Goal: Answer question/provide support

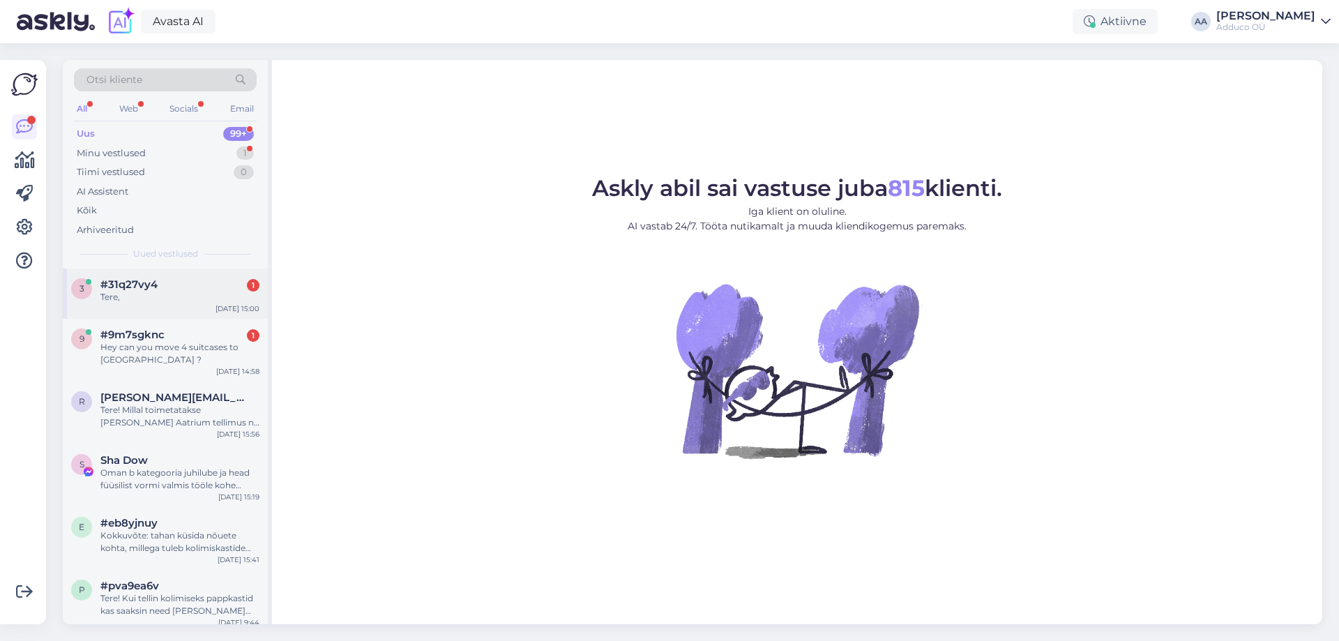
click at [198, 295] on div "Tere," at bounding box center [179, 297] width 159 height 13
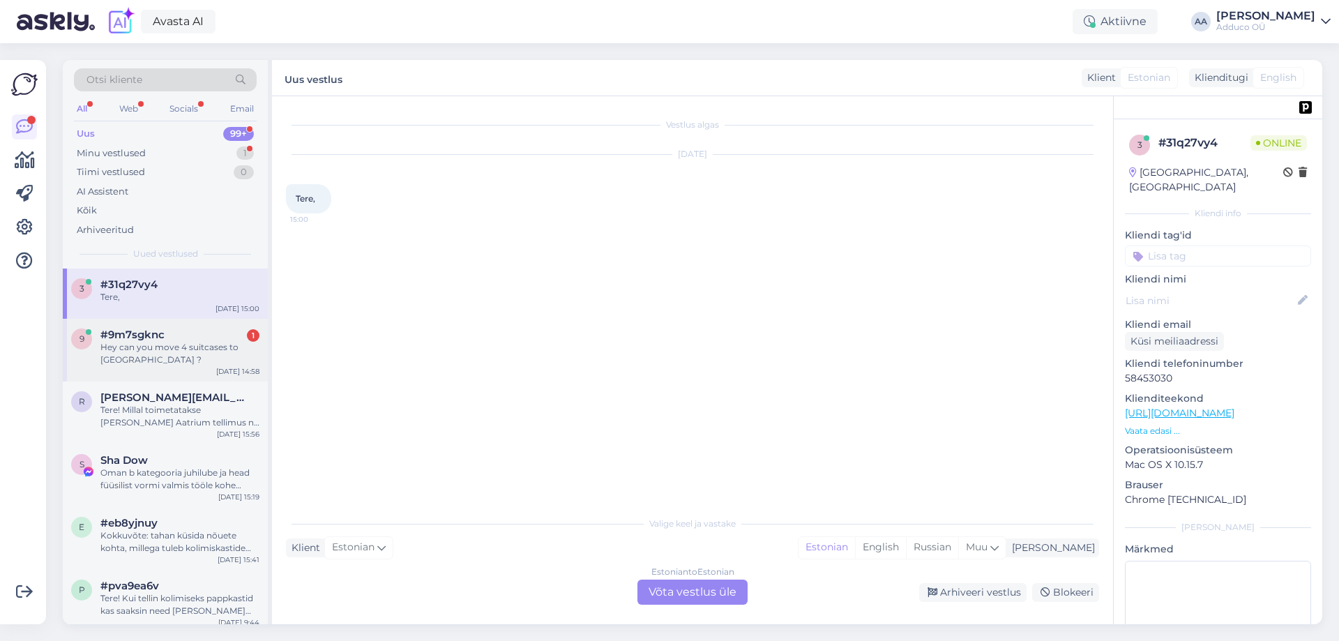
click at [148, 340] on span "#9m7sgknc" at bounding box center [132, 334] width 64 height 13
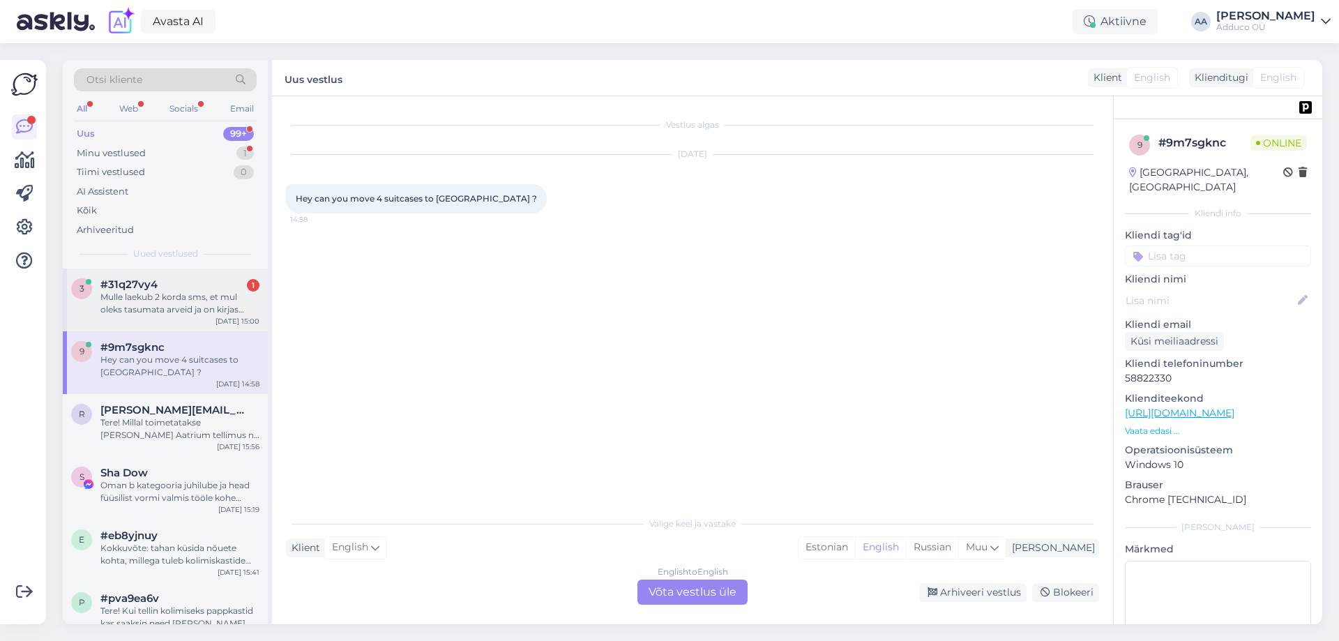
drag, startPoint x: 125, startPoint y: 292, endPoint x: 265, endPoint y: 317, distance: 142.2
click at [125, 292] on div "Mulle laekub 2 korda sms, et mul oleks tasumata arveid ja on kirjas adduco ou. …" at bounding box center [179, 303] width 159 height 25
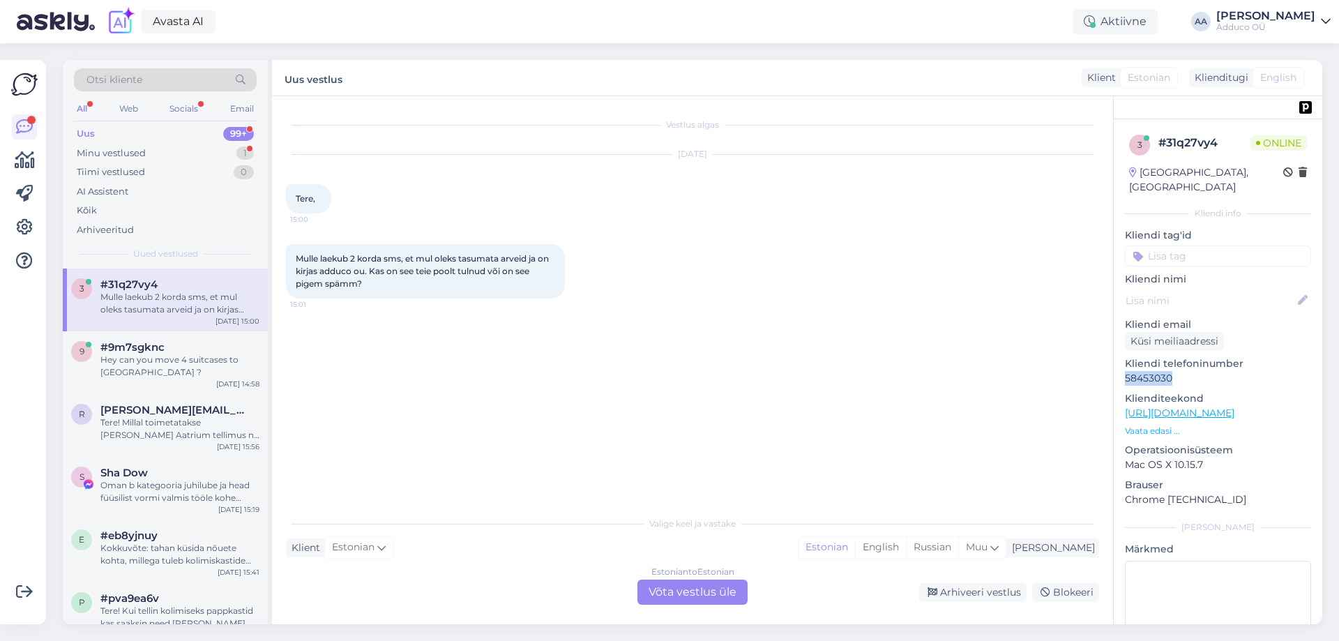
drag, startPoint x: 1173, startPoint y: 368, endPoint x: 1120, endPoint y: 368, distance: 53.0
click at [1120, 368] on div "3 # 31q27vy4 Online [GEOGRAPHIC_DATA], [GEOGRAPHIC_DATA] Kliendi info Kliendi t…" at bounding box center [1217, 413] width 208 height 588
copy p "58453030"
click at [697, 589] on div "Estonian to Estonian Võta vestlus üle" at bounding box center [692, 591] width 110 height 25
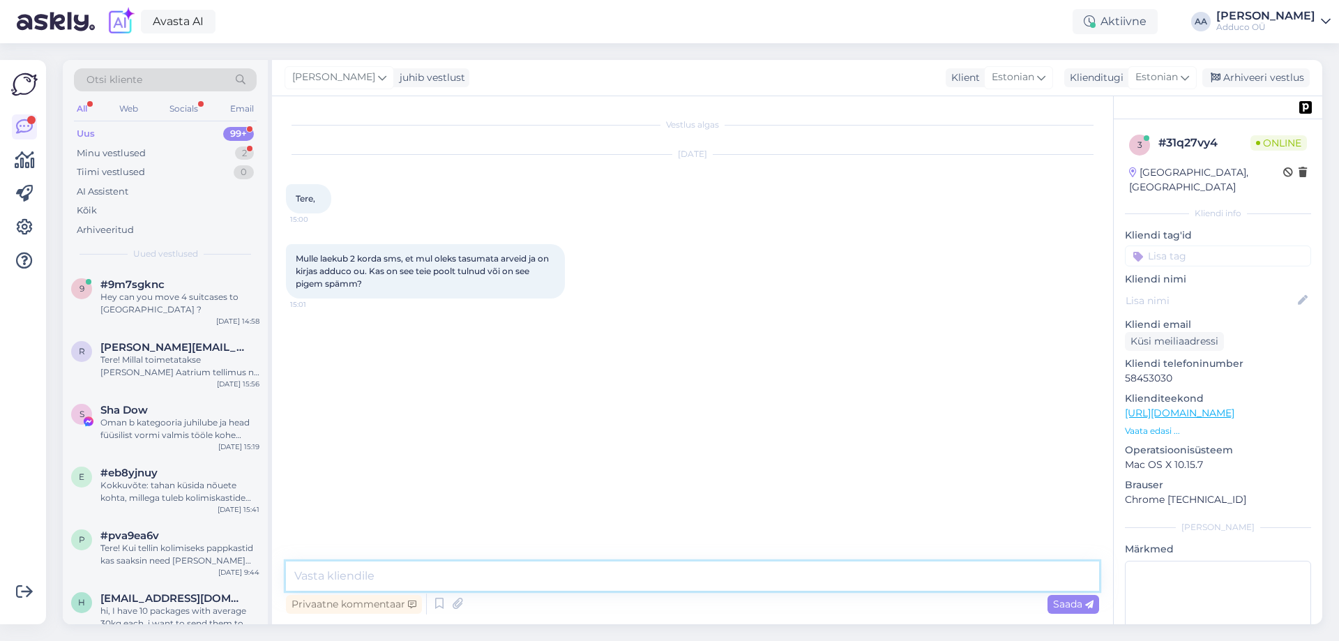
click at [480, 582] on textarea at bounding box center [692, 575] width 813 height 29
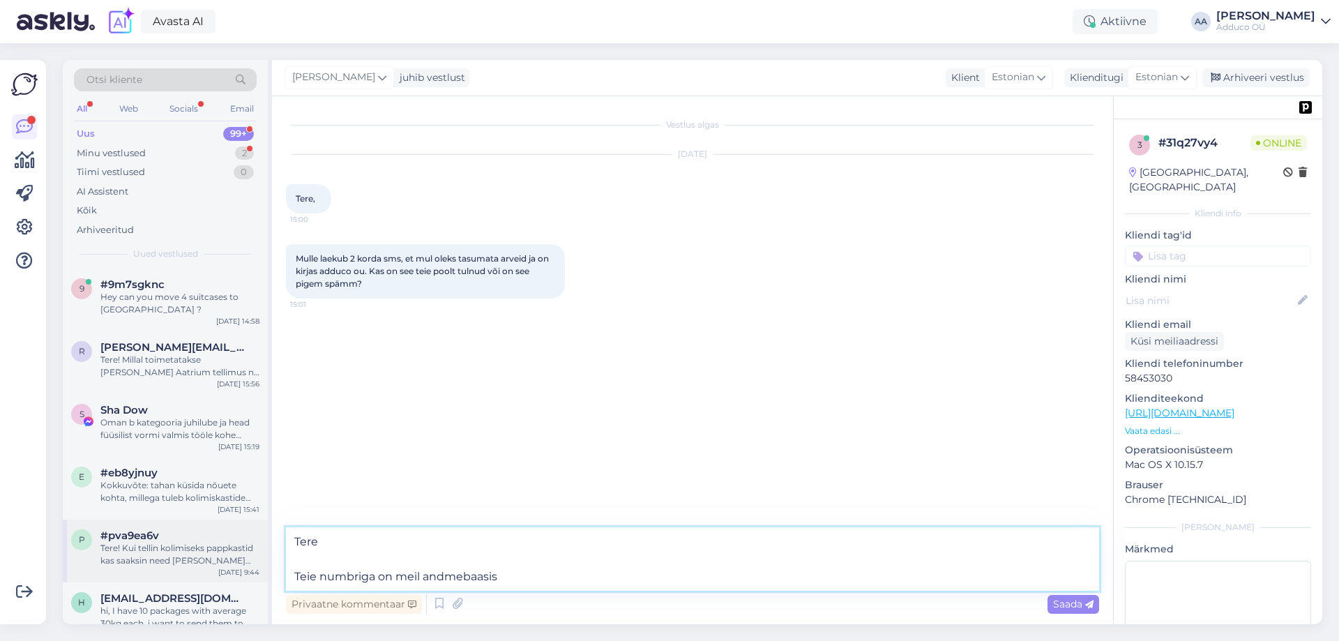
paste textarea "[PERSON_NAME]"
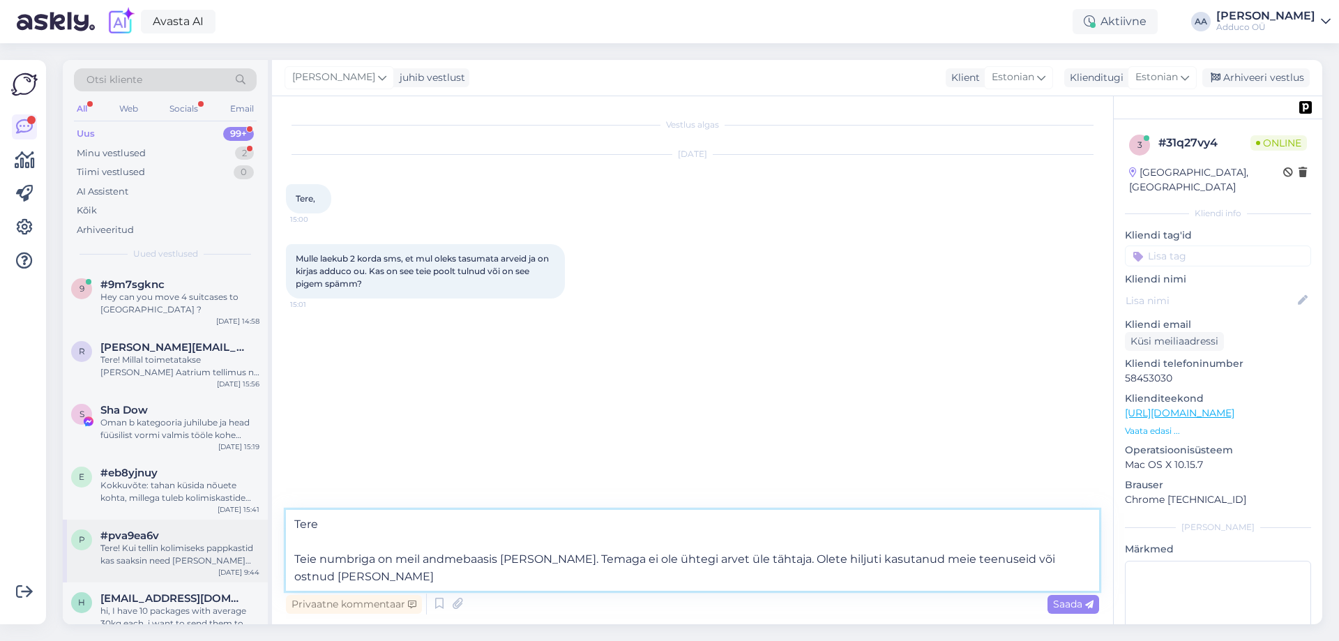
type textarea "Tere Teie numbriga on meil andmebaasis [PERSON_NAME]. Temaga ei ole ühtegi arve…"
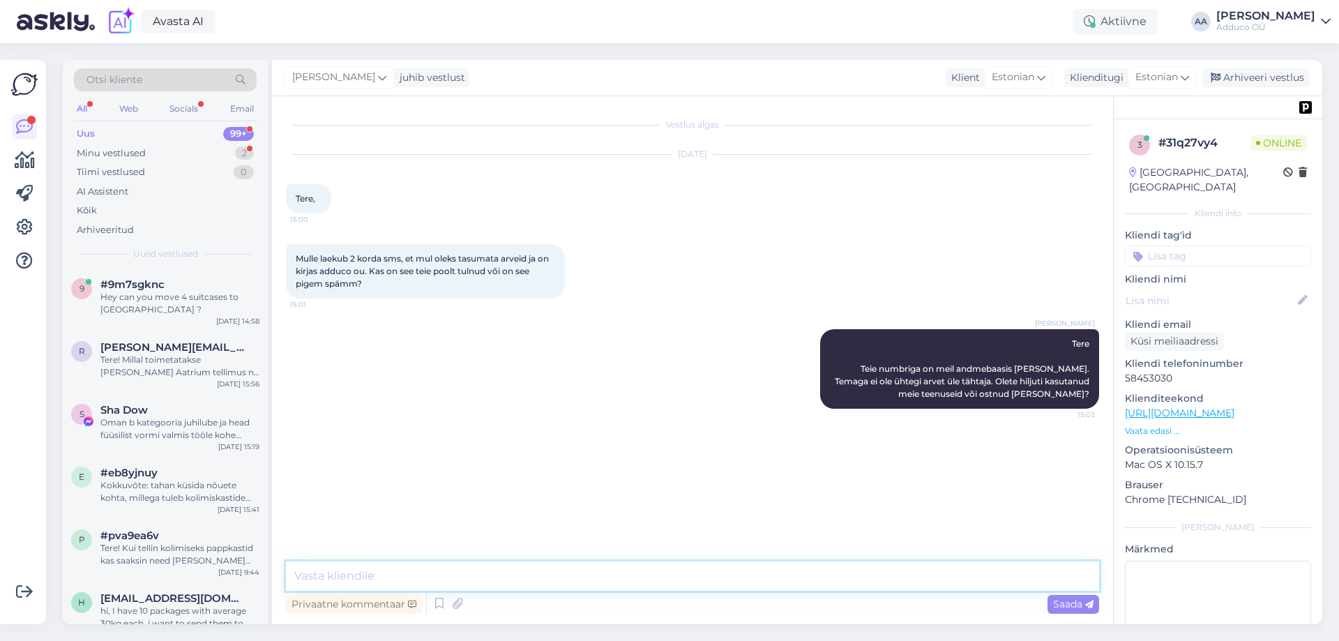
click at [551, 581] on textarea at bounding box center [692, 575] width 813 height 29
paste textarea "Meridein [PERSON_NAME] OÜ"
type textarea "Meridein [PERSON_NAME] OÜ viimati arveldatud juulis see aasta, aga see arve on …"
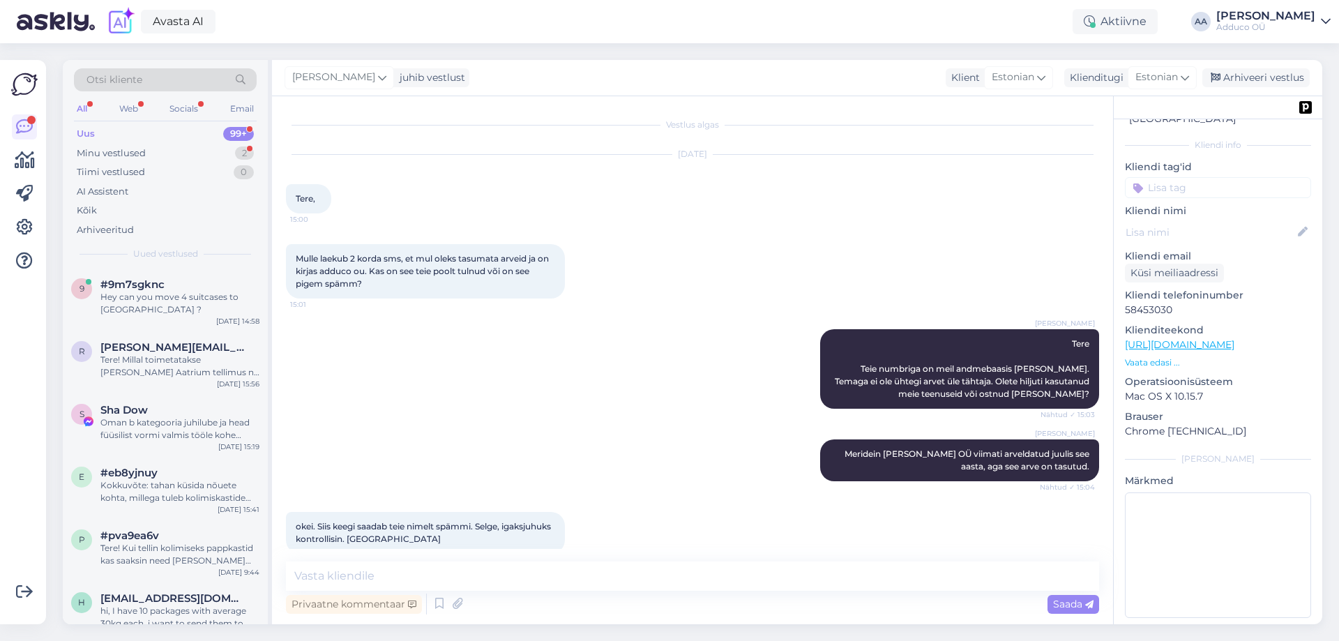
scroll to position [20, 0]
